Goal: Information Seeking & Learning: Learn about a topic

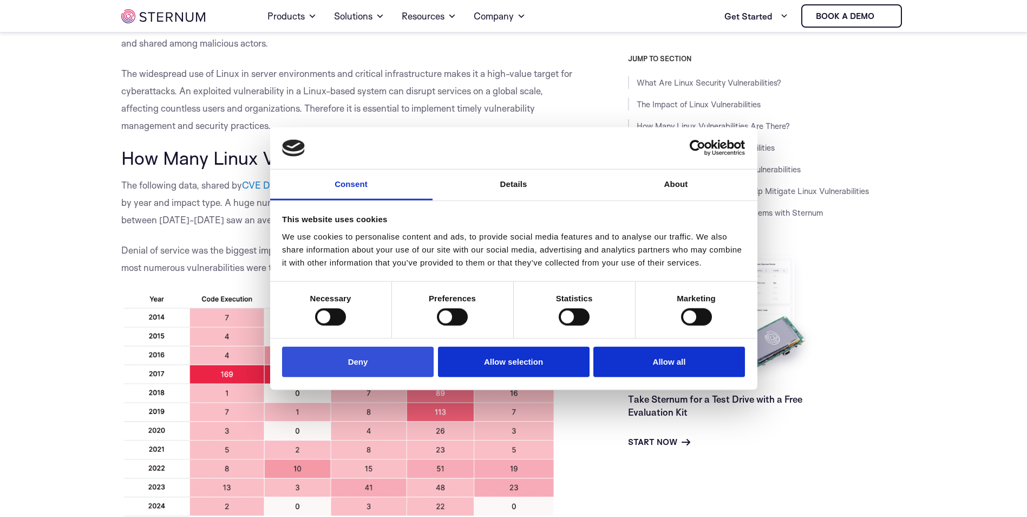
click at [406, 354] on button "Deny" at bounding box center [358, 361] width 152 height 31
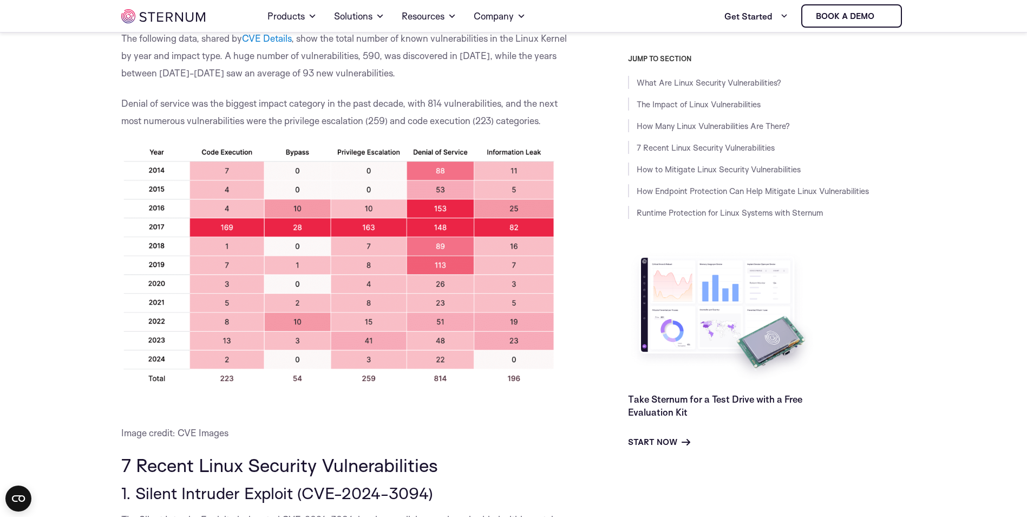
scroll to position [695, 0]
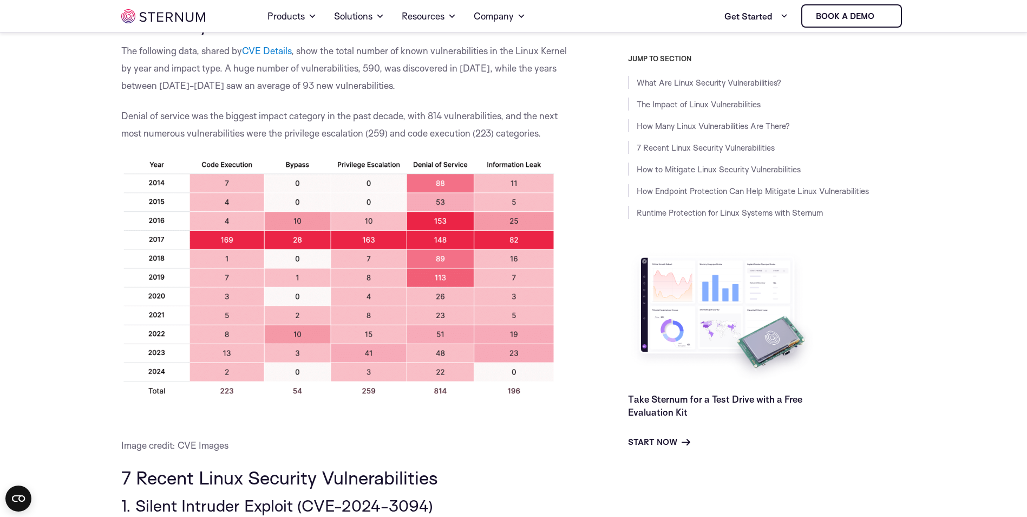
click at [368, 168] on img at bounding box center [337, 276] width 433 height 243
drag, startPoint x: 286, startPoint y: 136, endPoint x: 364, endPoint y: 136, distance: 77.4
click at [364, 136] on span "Denial of service was the biggest impact category in the past decade, with 814 …" at bounding box center [339, 124] width 436 height 29
copy span "privilege escalation"
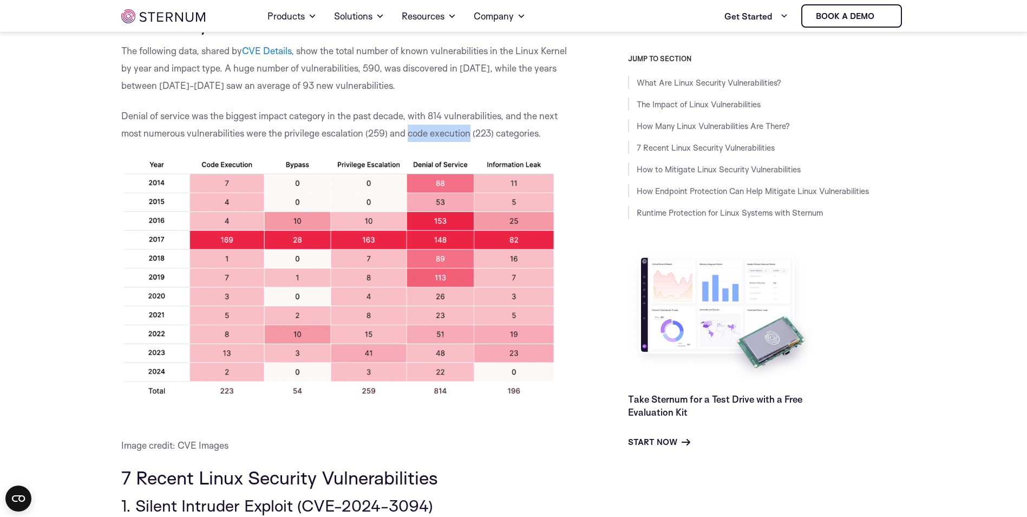
drag, startPoint x: 409, startPoint y: 134, endPoint x: 472, endPoint y: 131, distance: 62.9
click at [472, 131] on span "Denial of service was the biggest impact category in the past decade, with 814 …" at bounding box center [339, 124] width 436 height 29
copy span "code execution"
